Goal: Information Seeking & Learning: Check status

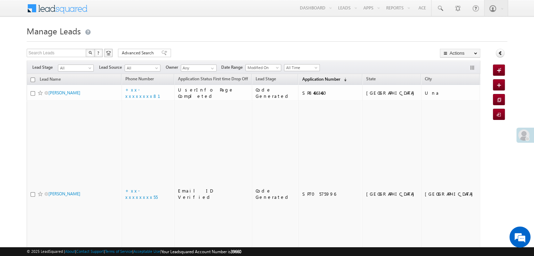
click at [310, 78] on span "Application Number" at bounding box center [321, 78] width 38 height 5
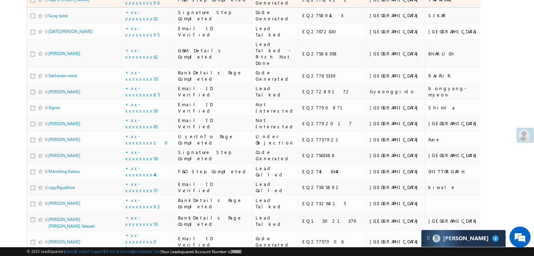
scroll to position [140, 0]
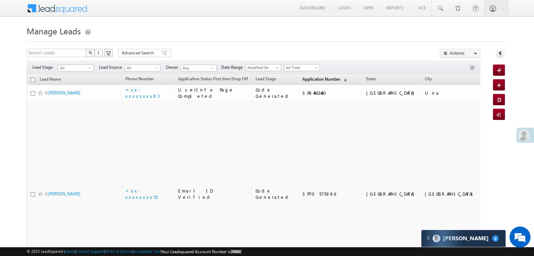
click at [303, 80] on span "Application Number" at bounding box center [321, 78] width 38 height 5
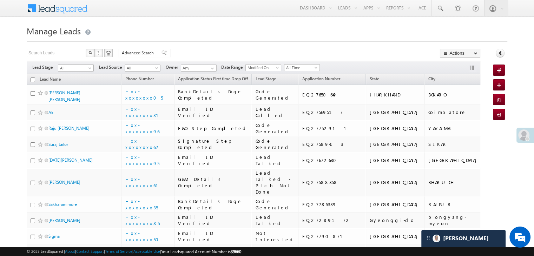
click at [88, 69] on span at bounding box center [91, 70] width 6 height 6
click at [76, 86] on link "Lead Generated" at bounding box center [75, 83] width 35 height 6
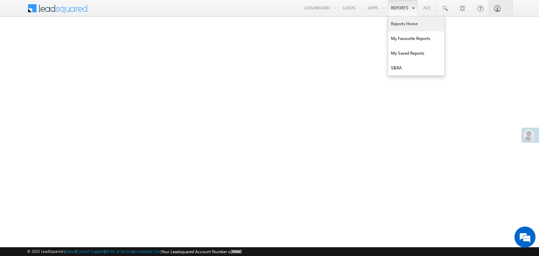
drag, startPoint x: 0, startPoint y: 0, endPoint x: 401, endPoint y: 22, distance: 401.9
click at [401, 22] on link "Reports Home" at bounding box center [416, 23] width 56 height 15
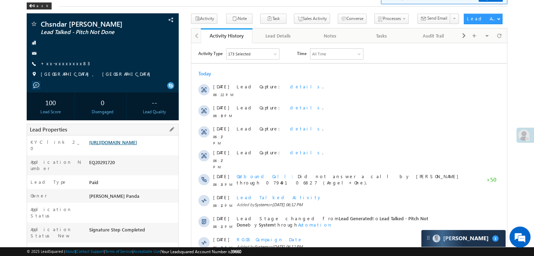
click at [137, 145] on link "[URL][DOMAIN_NAME]" at bounding box center [113, 142] width 48 height 6
